Goal: Task Accomplishment & Management: Manage account settings

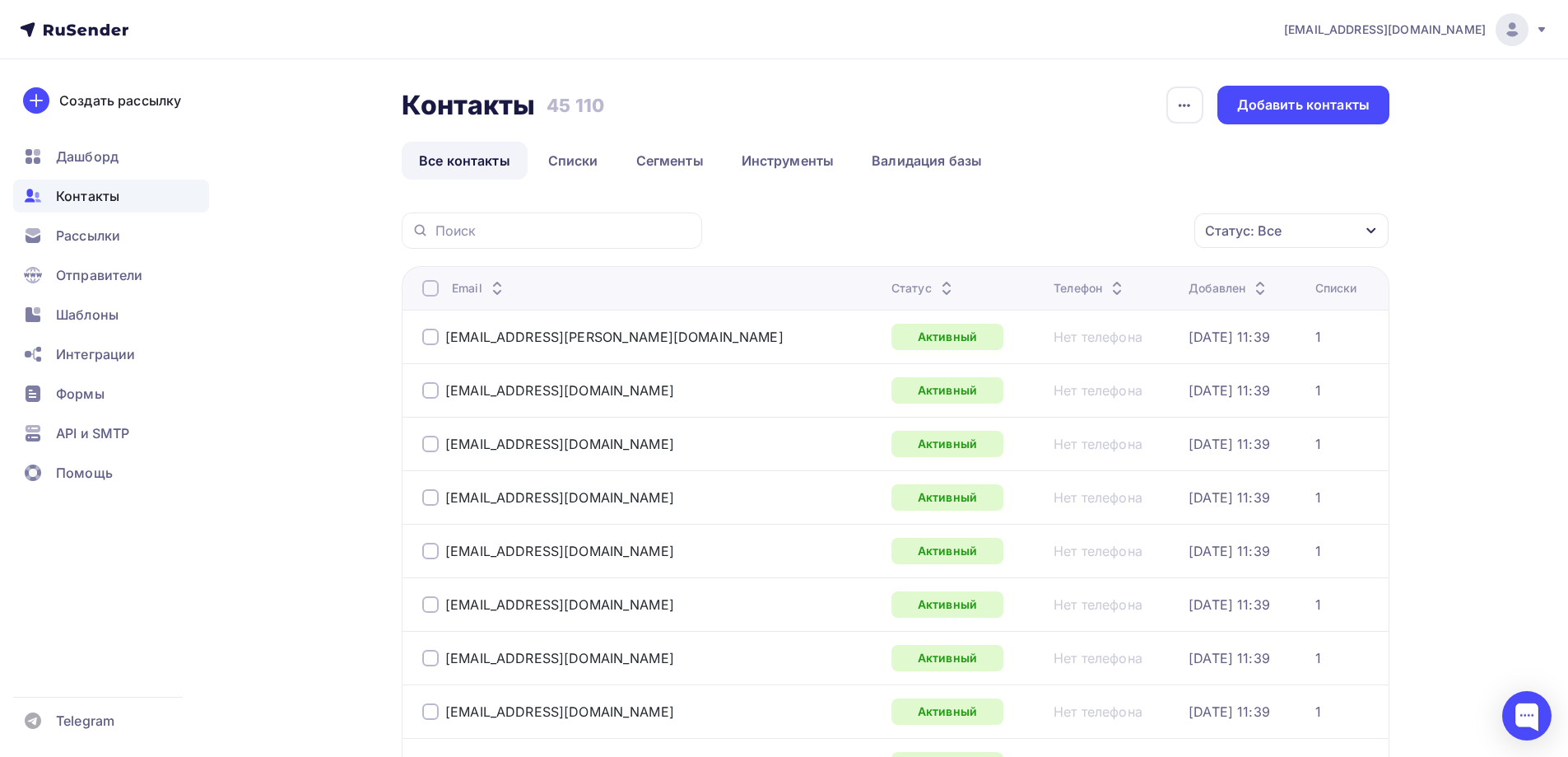
click at [1291, 223] on div "Статус: Все" at bounding box center [1291, 230] width 194 height 34
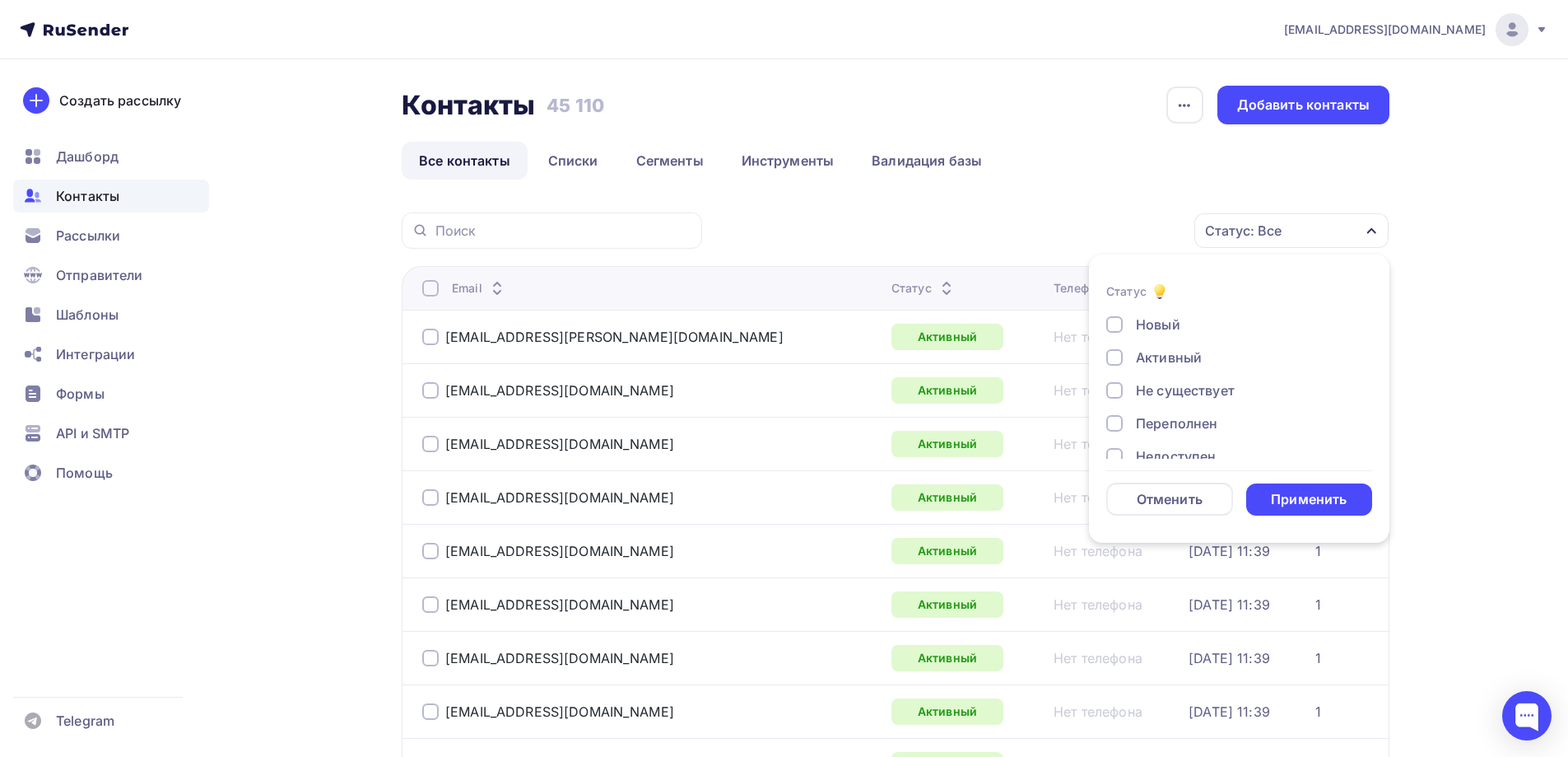
click at [1182, 397] on div "Не существует" at bounding box center [1185, 391] width 99 height 20
click at [1180, 418] on div "Переполнен" at bounding box center [1176, 423] width 81 height 20
click at [1191, 378] on div "Недоступен" at bounding box center [1176, 374] width 79 height 20
click at [1181, 406] on div "Отписан" at bounding box center [1165, 406] width 57 height 20
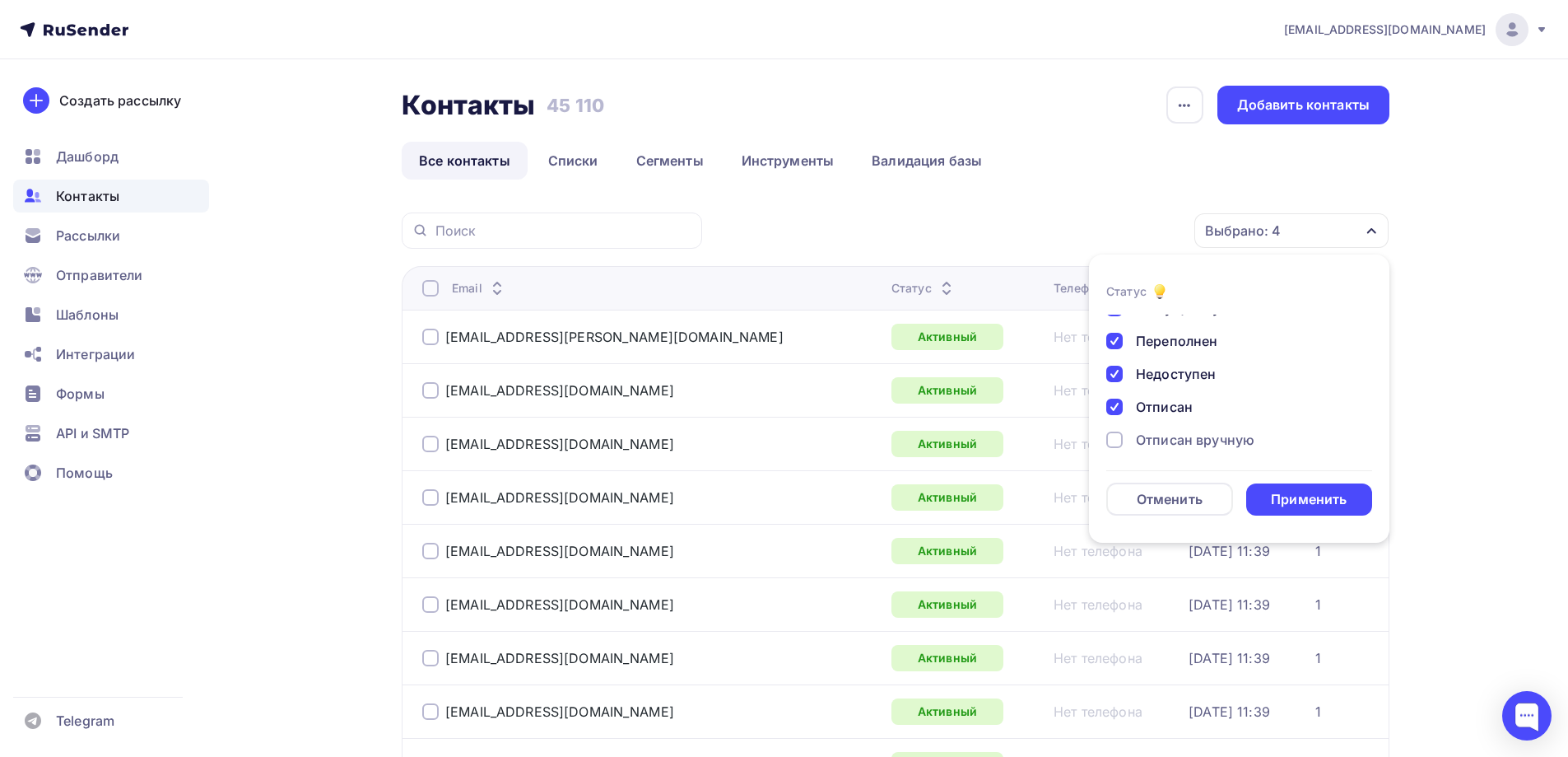
click at [1179, 432] on div "Отписан вручную" at bounding box center [1195, 440] width 119 height 20
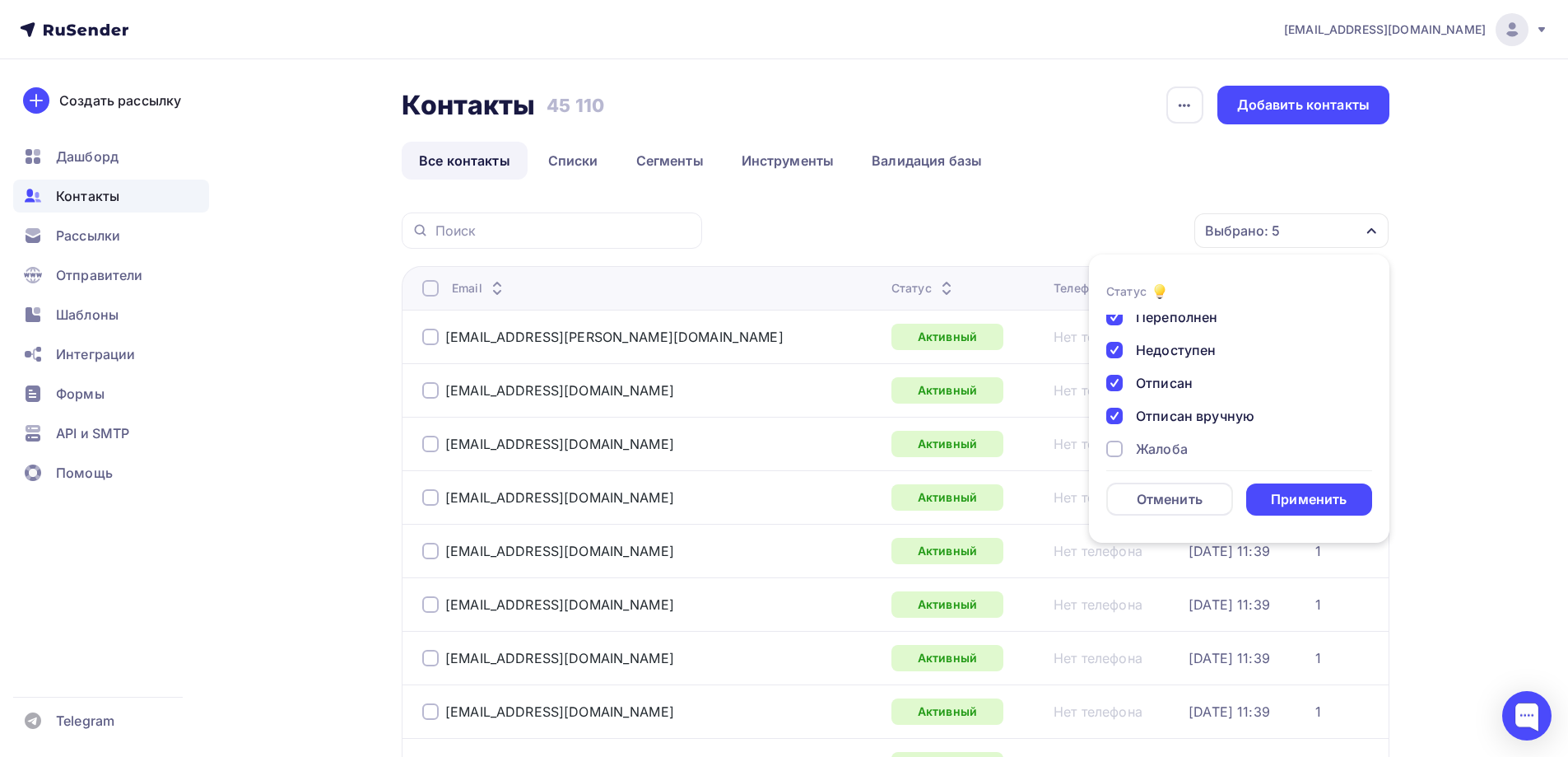
scroll to position [120, 0]
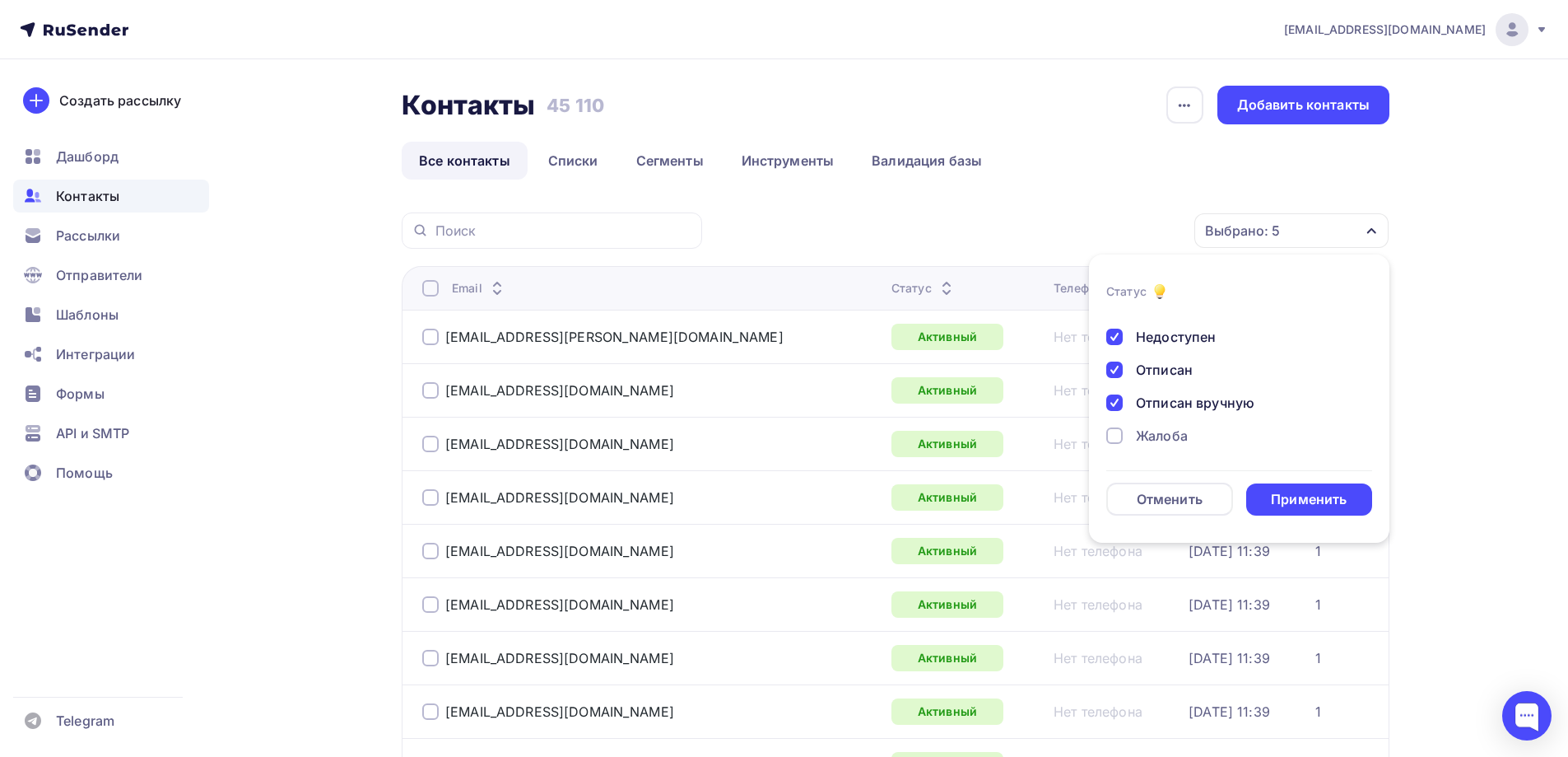
click at [1175, 436] on div "Жалоба" at bounding box center [1162, 436] width 52 height 20
click at [1277, 491] on div "Применить" at bounding box center [1308, 499] width 76 height 19
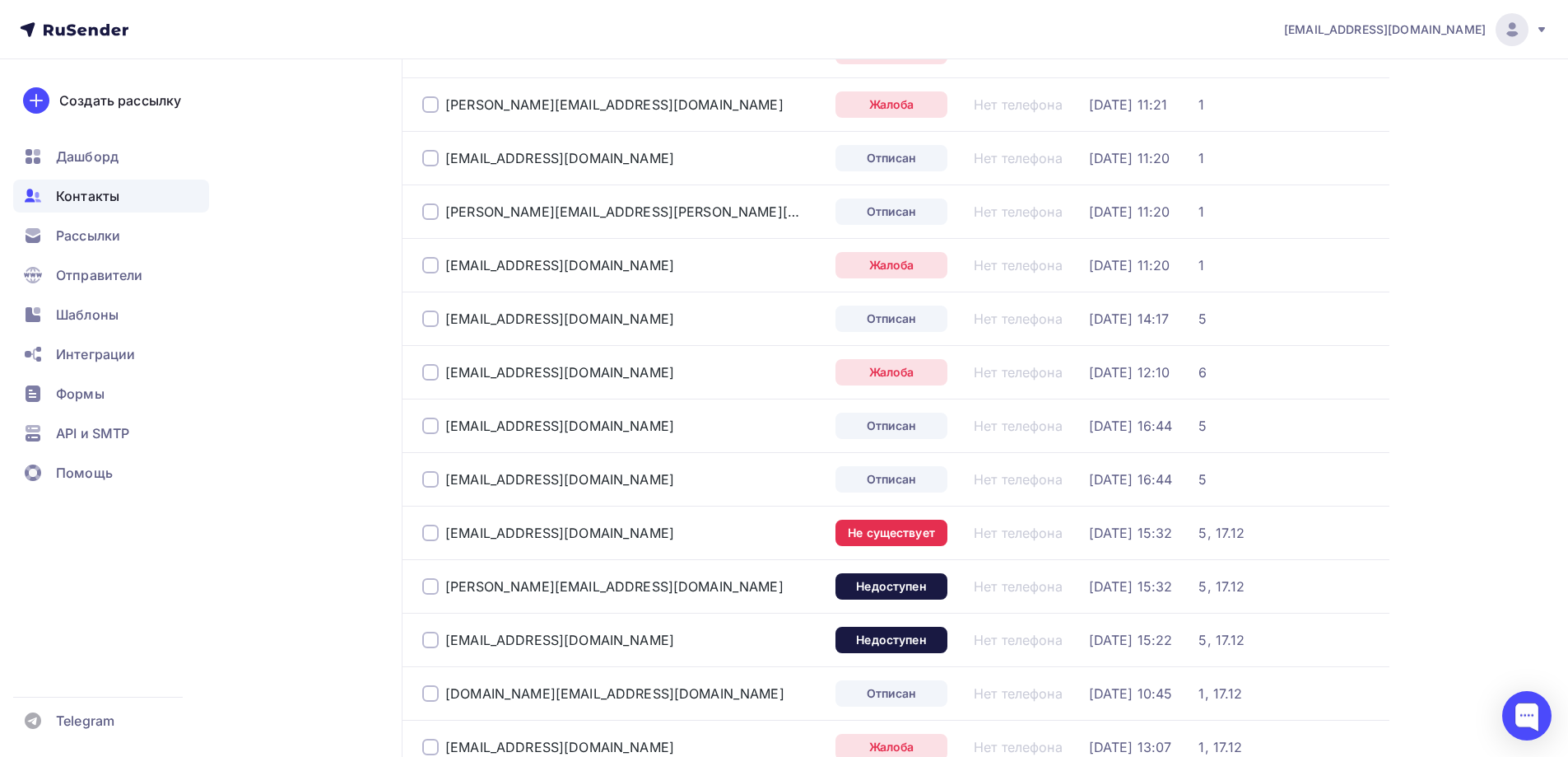
scroll to position [64, 0]
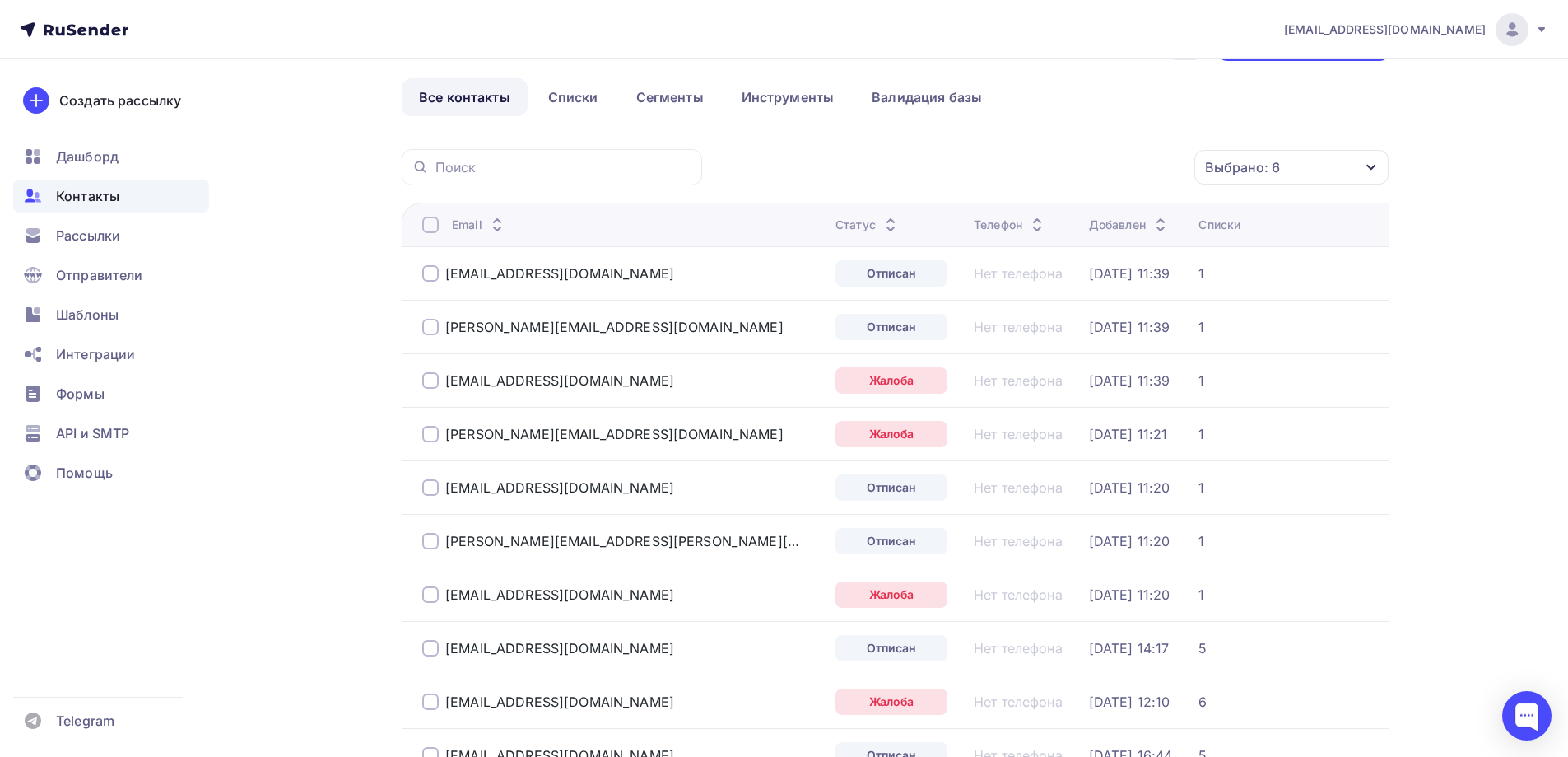
click at [433, 228] on div at bounding box center [430, 225] width 17 height 17
click at [1021, 162] on div "Действие" at bounding box center [1006, 167] width 64 height 20
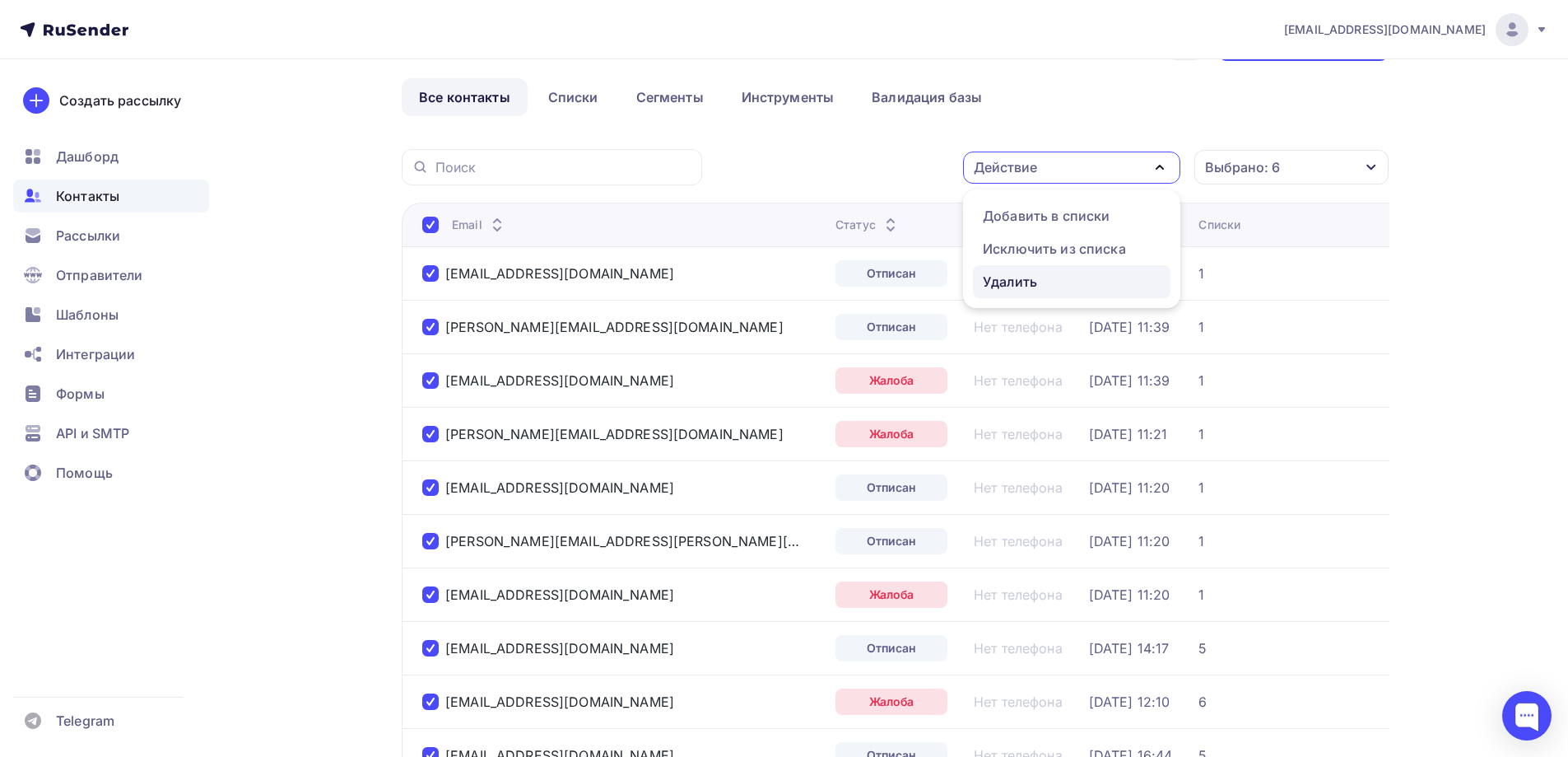
click at [1021, 278] on div "Удалить" at bounding box center [1010, 282] width 54 height 20
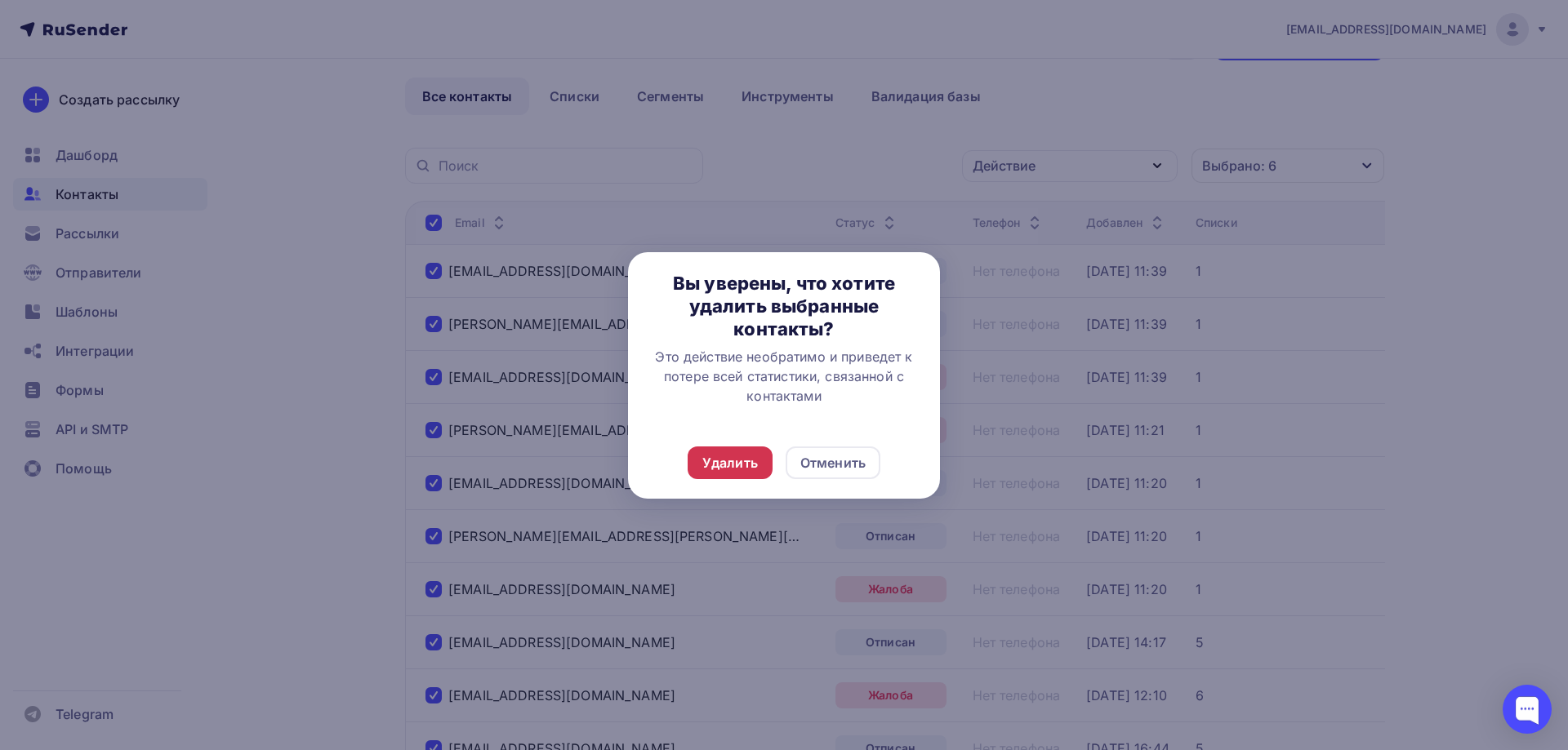
click at [744, 458] on div "Удалить" at bounding box center [730, 463] width 55 height 19
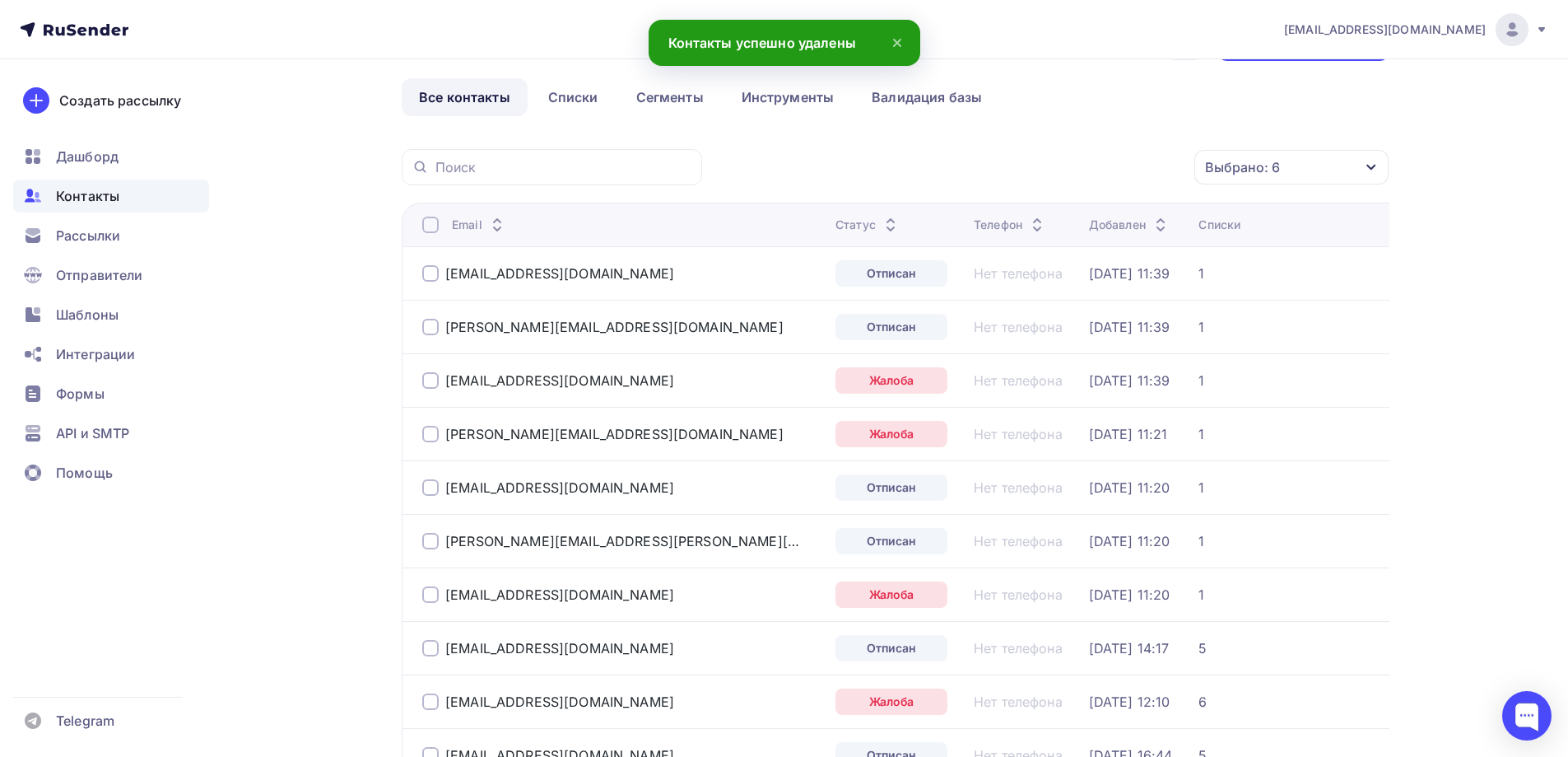
click at [428, 277] on div at bounding box center [430, 273] width 17 height 17
click at [437, 269] on div at bounding box center [430, 273] width 17 height 17
click at [431, 212] on th "Email" at bounding box center [614, 224] width 427 height 43
click at [427, 226] on div at bounding box center [430, 225] width 17 height 17
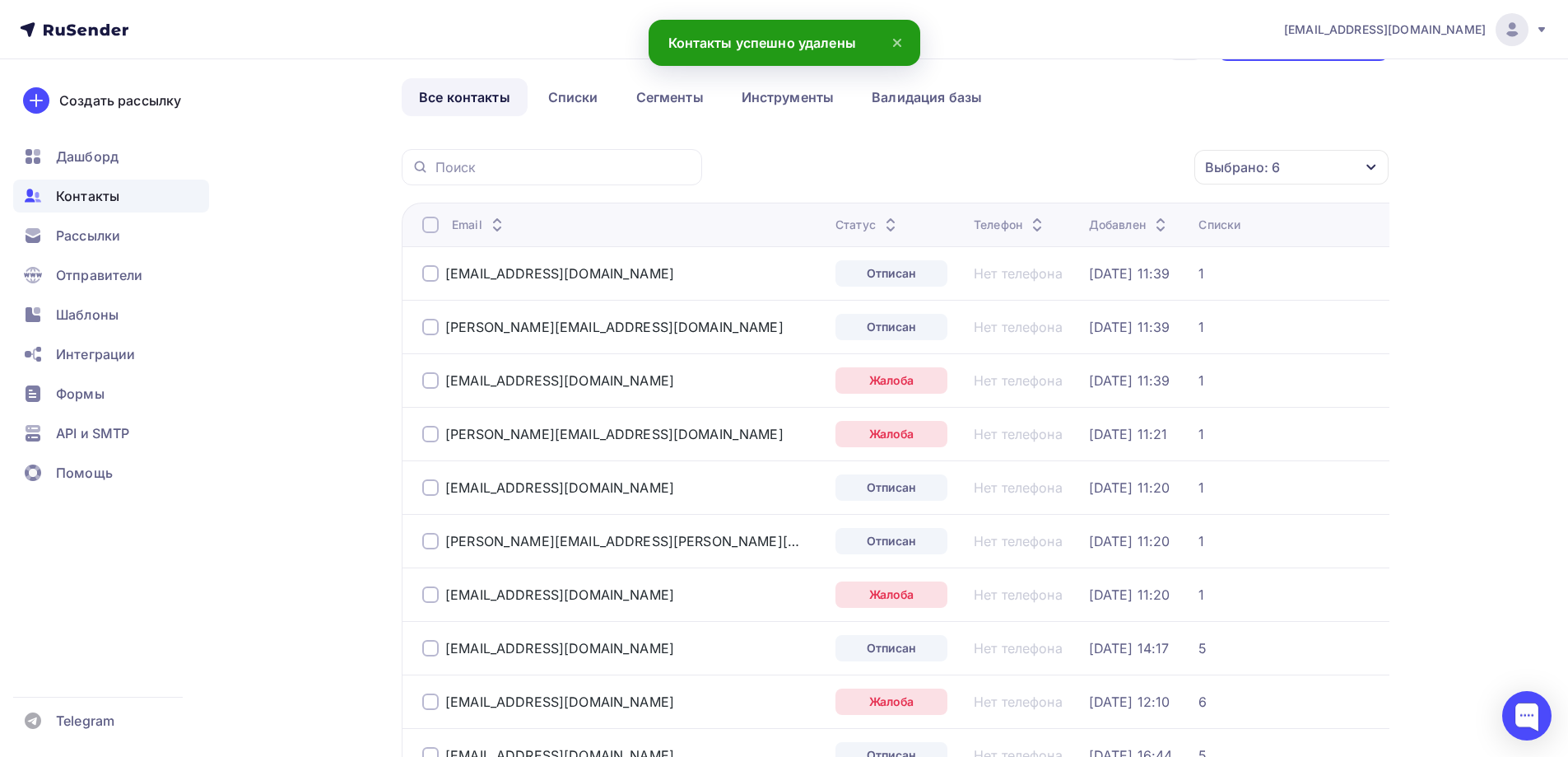
click at [427, 226] on div at bounding box center [430, 225] width 17 height 17
click at [1001, 168] on div "Действие" at bounding box center [1006, 167] width 64 height 20
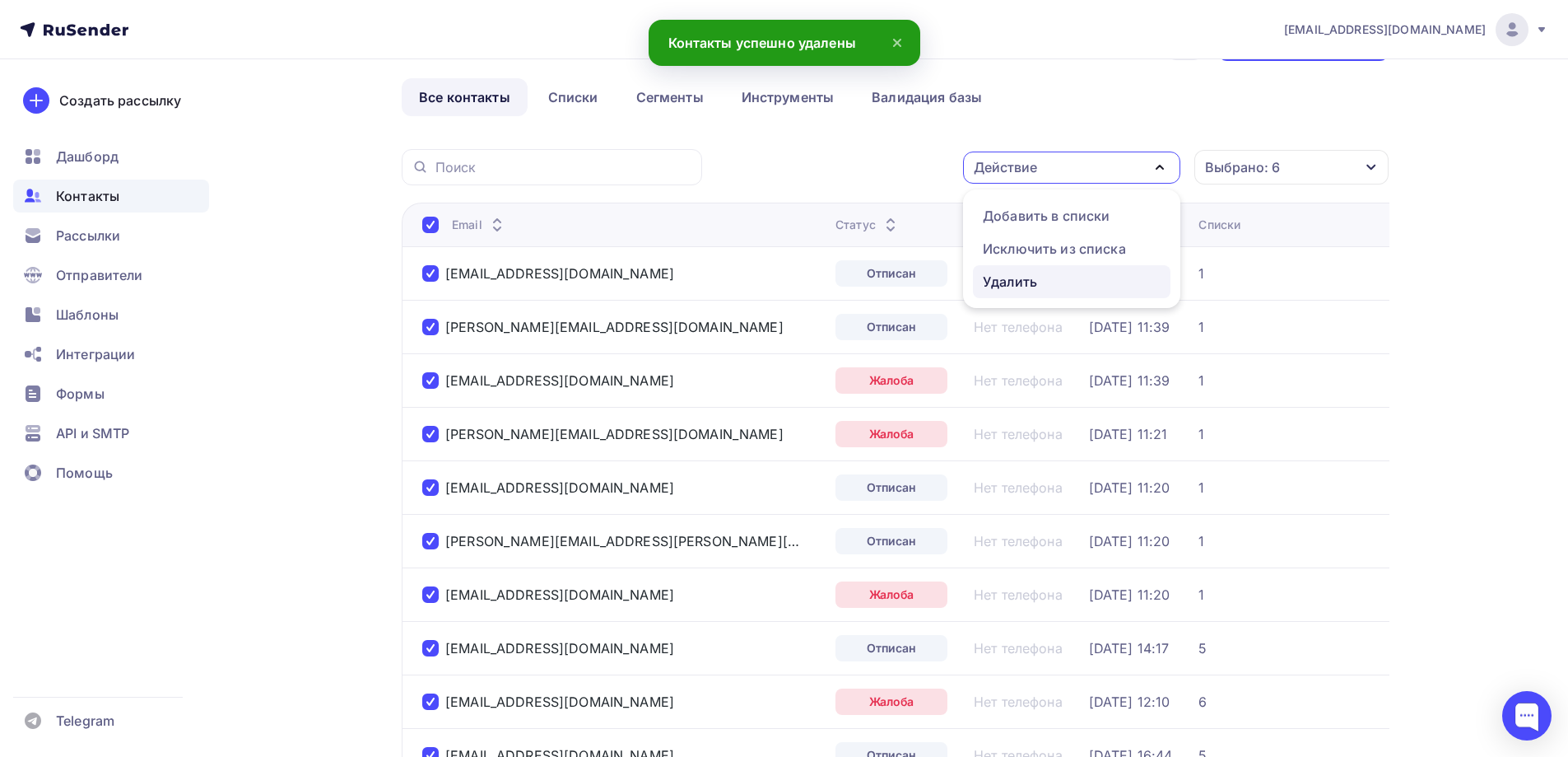
click at [1026, 289] on div "Удалить" at bounding box center [1010, 282] width 54 height 20
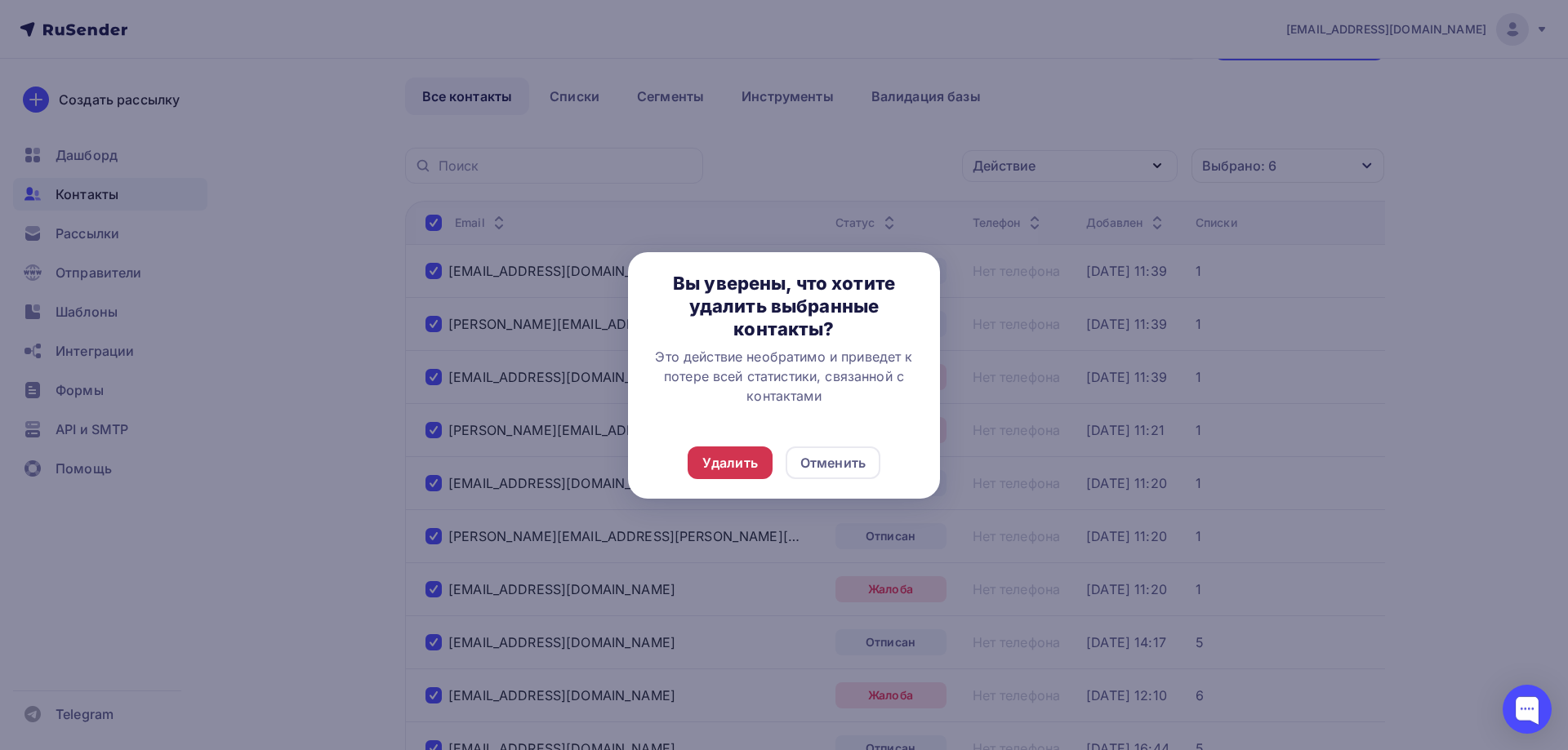
click at [732, 463] on div "Удалить" at bounding box center [730, 463] width 55 height 19
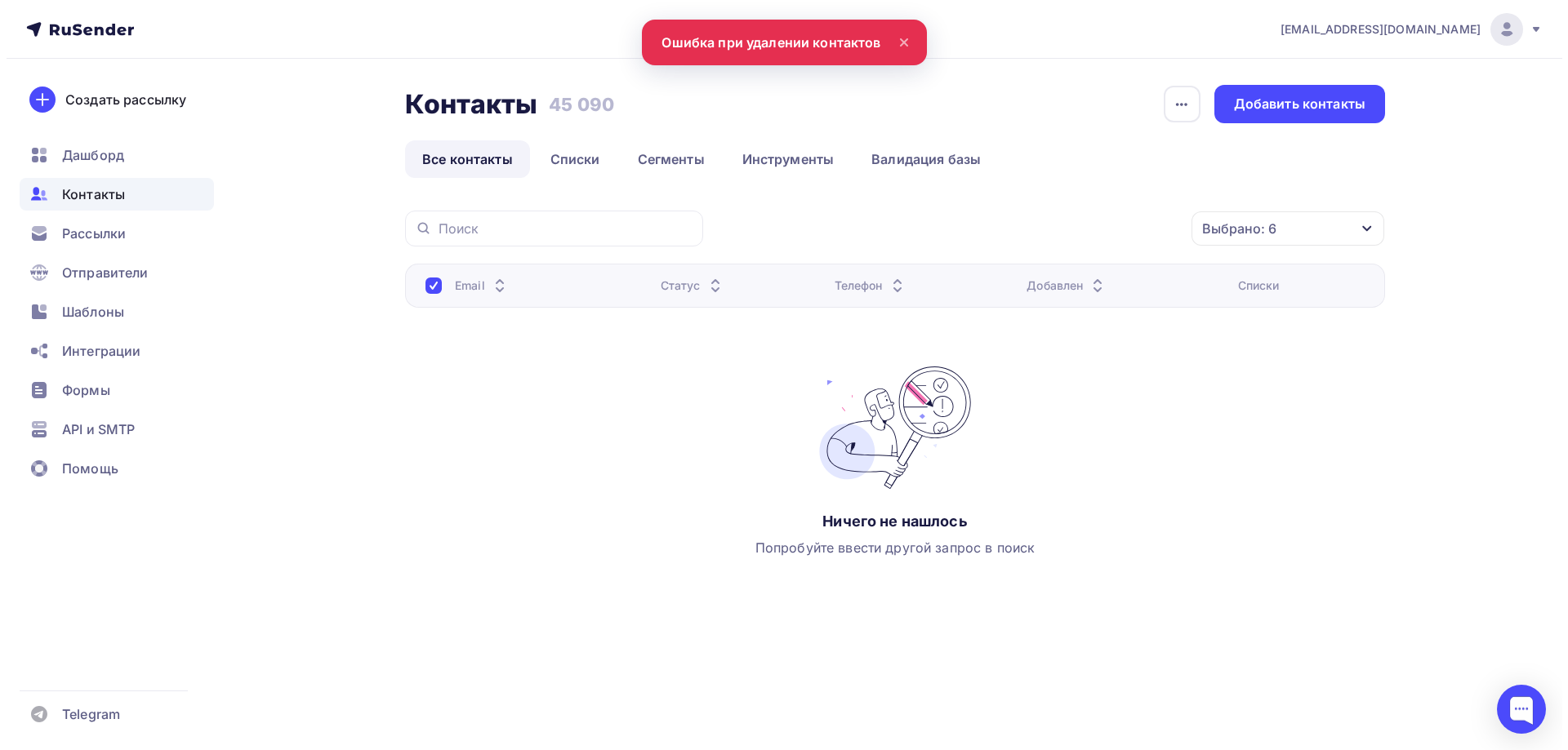
scroll to position [0, 0]
click at [449, 156] on link "Все контакты" at bounding box center [467, 159] width 125 height 38
click at [459, 163] on link "Все контакты" at bounding box center [467, 159] width 125 height 38
